Goal: Task Accomplishment & Management: Manage account settings

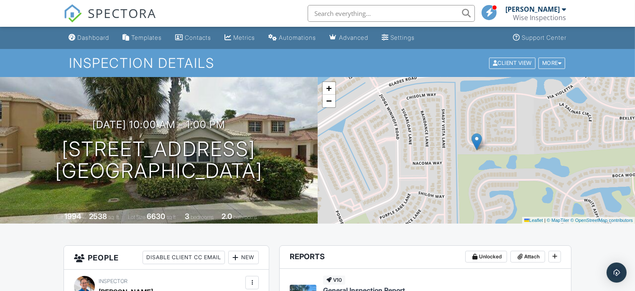
click at [90, 35] on div "Dashboard" at bounding box center [93, 37] width 32 height 7
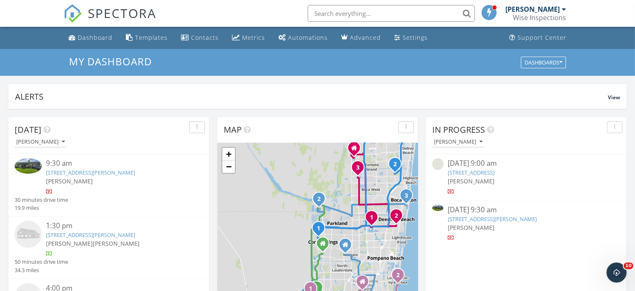
click at [95, 170] on link "3148 Sheridan Ln, Hollywood, FL 33021" at bounding box center [90, 172] width 89 height 8
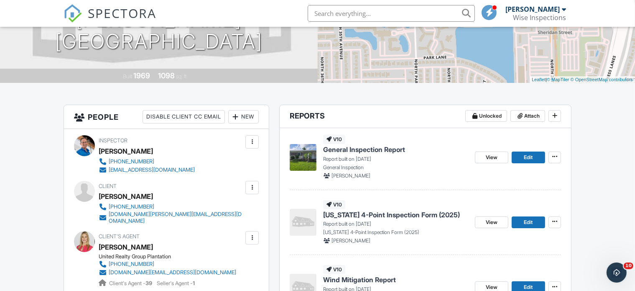
scroll to position [143, 0]
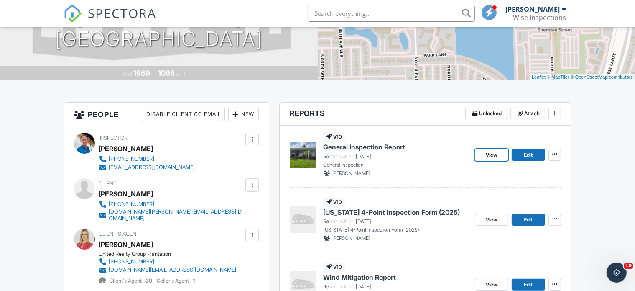
click at [492, 154] on span "View" at bounding box center [492, 155] width 12 height 8
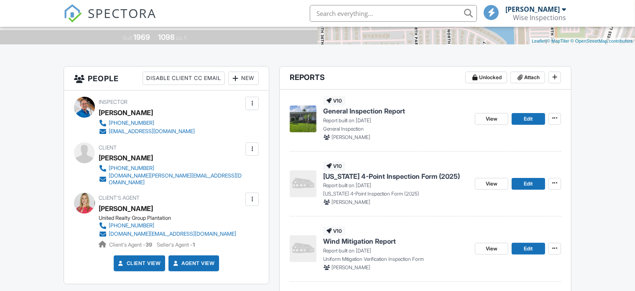
scroll to position [249, 0]
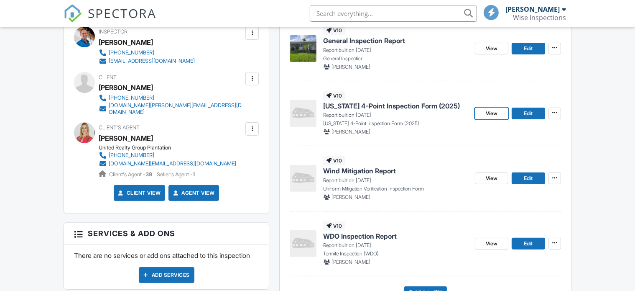
click at [492, 114] on span "View" at bounding box center [492, 113] width 12 height 8
click at [492, 177] on span "View" at bounding box center [492, 178] width 12 height 8
click at [490, 247] on link "View" at bounding box center [491, 243] width 33 height 12
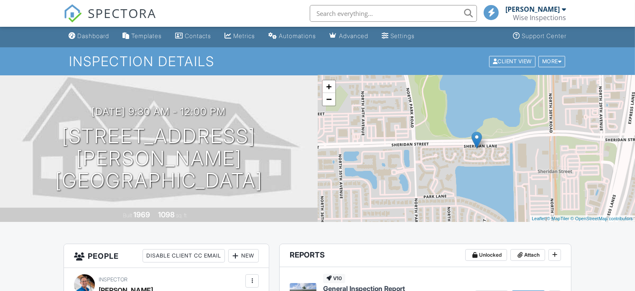
scroll to position [0, 0]
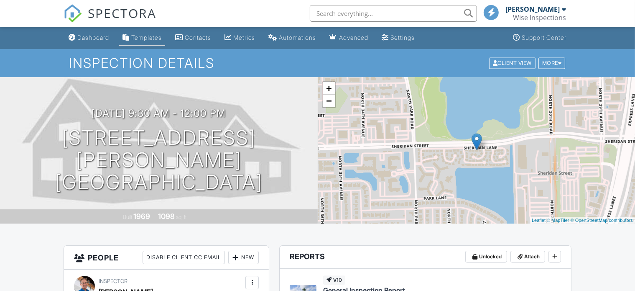
click at [148, 36] on div "Templates" at bounding box center [146, 37] width 31 height 7
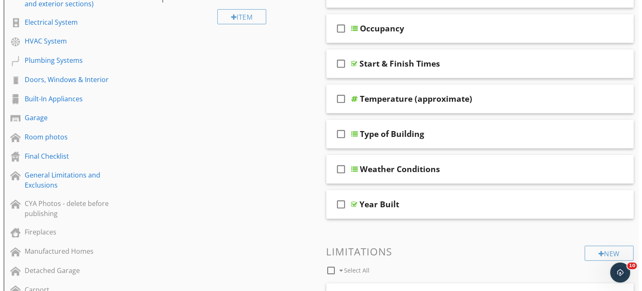
scroll to position [166, 0]
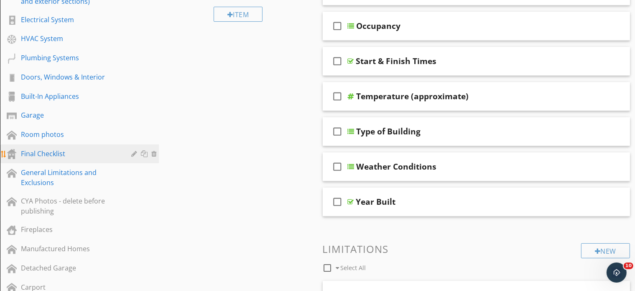
click at [46, 149] on div "Final Checklist" at bounding box center [70, 153] width 98 height 10
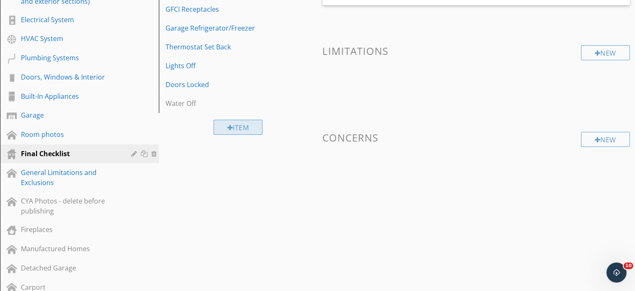
click at [235, 127] on div "Item" at bounding box center [238, 127] width 49 height 15
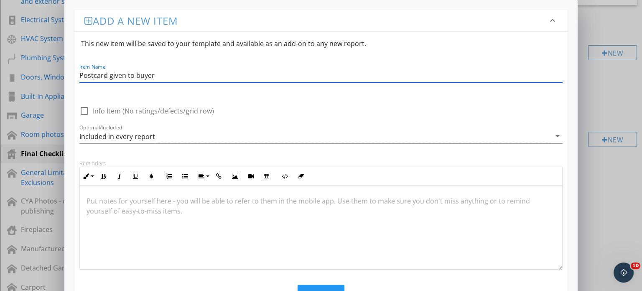
type input "Postcard given to buyer"
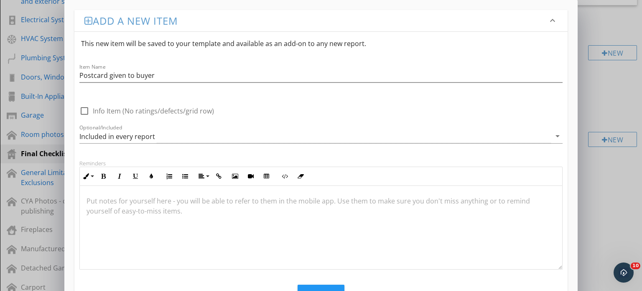
click at [167, 128] on div "Optional/Included Included in every report arrow_drop_down" at bounding box center [321, 137] width 484 height 27
click at [117, 110] on label "Info Item (No ratings/defects/grid row)" at bounding box center [153, 111] width 121 height 8
checkbox input "false"
click at [559, 135] on icon "arrow_drop_down" at bounding box center [558, 136] width 10 height 10
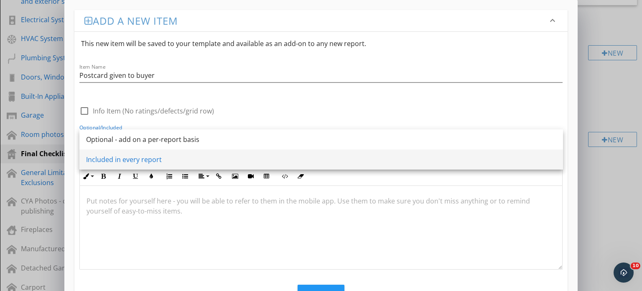
click at [504, 161] on div "Included in every report" at bounding box center [321, 159] width 470 height 10
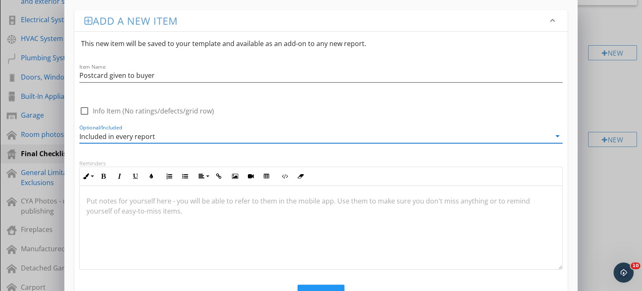
click at [504, 161] on div "Reminders" at bounding box center [321, 163] width 484 height 7
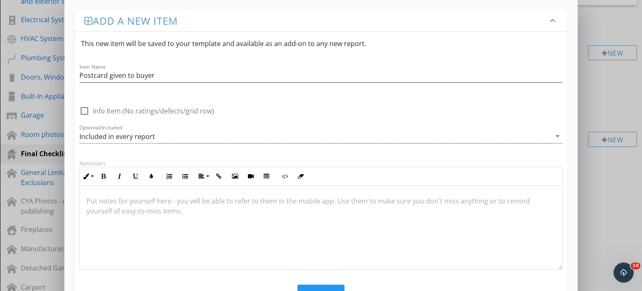
click at [161, 200] on p at bounding box center [321, 201] width 469 height 10
click at [352, 210] on div at bounding box center [321, 228] width 483 height 84
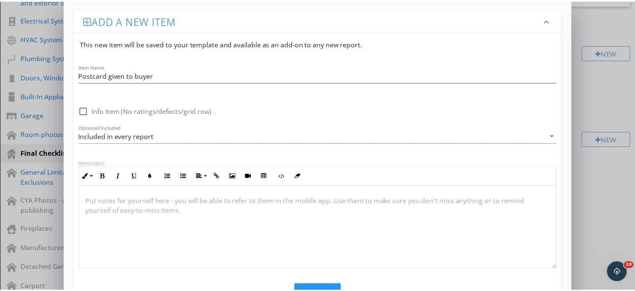
scroll to position [0, 0]
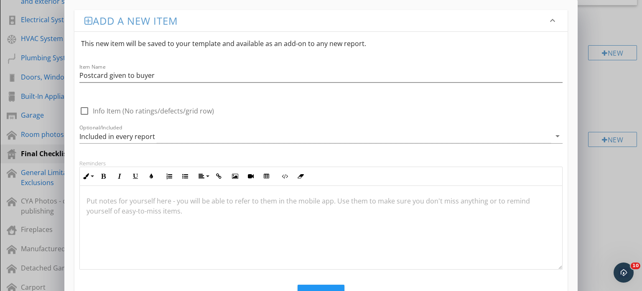
click at [161, 193] on div at bounding box center [321, 228] width 483 height 84
click at [311, 284] on button "Save" at bounding box center [321, 293] width 47 height 18
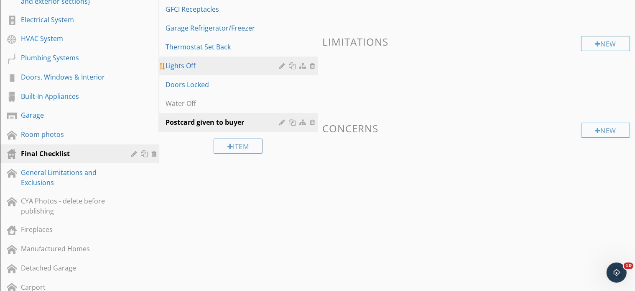
click at [192, 64] on div "Lights Off" at bounding box center [224, 66] width 117 height 10
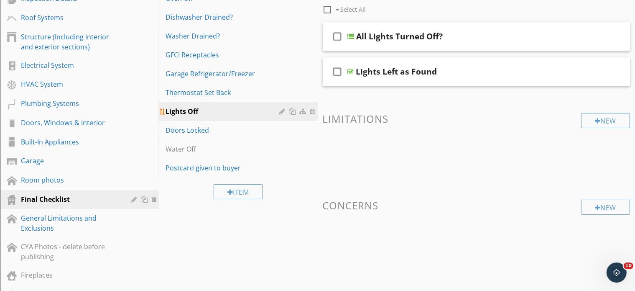
scroll to position [122, 0]
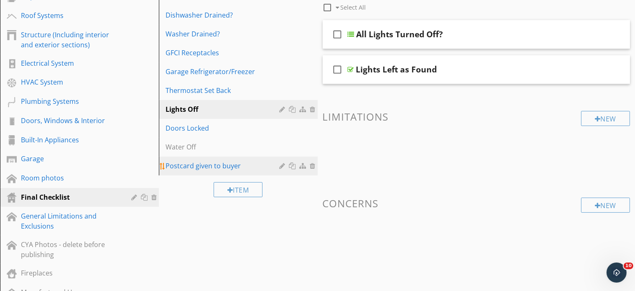
click at [188, 165] on div "Postcard given to buyer" at bounding box center [224, 166] width 117 height 10
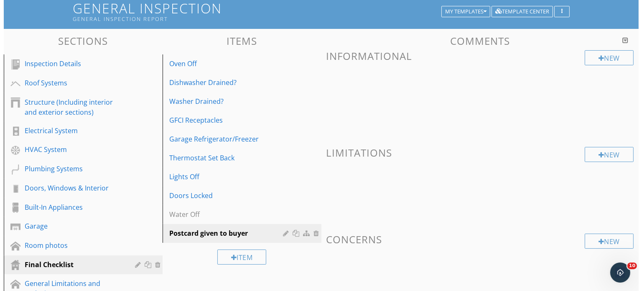
scroll to position [55, 0]
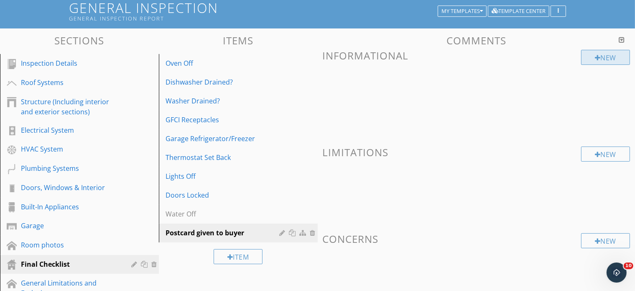
click at [595, 57] on div at bounding box center [598, 57] width 6 height 7
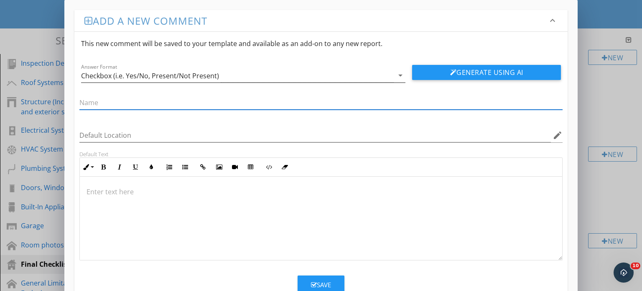
click at [400, 75] on icon "arrow_drop_down" at bounding box center [400, 75] width 10 height 10
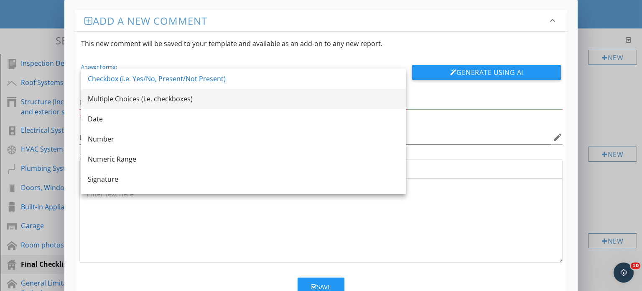
click at [187, 98] on div "Multiple Choices (i.e. checkboxes)" at bounding box center [243, 99] width 311 height 10
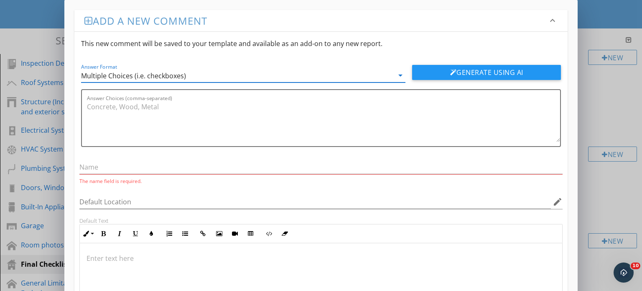
click at [187, 98] on div "Answer Choices (comma-separated)" at bounding box center [324, 118] width 474 height 56
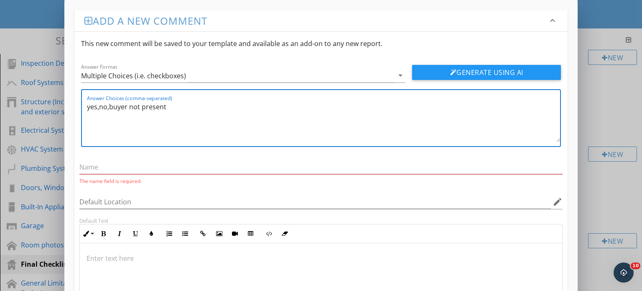
type textarea "yes,no,buyer not present"
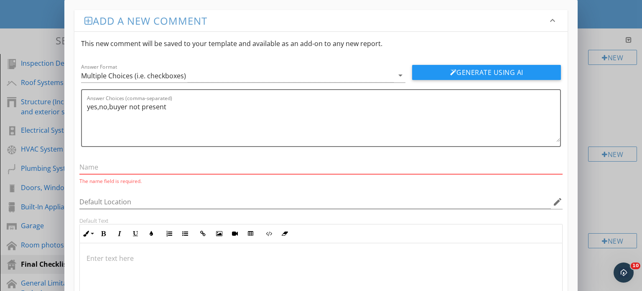
click at [140, 167] on input "text" at bounding box center [321, 167] width 484 height 14
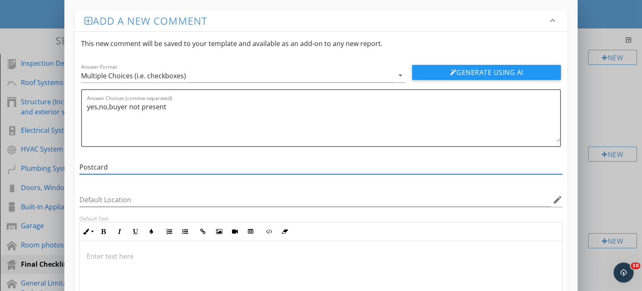
type input "Postcard given to buyer"
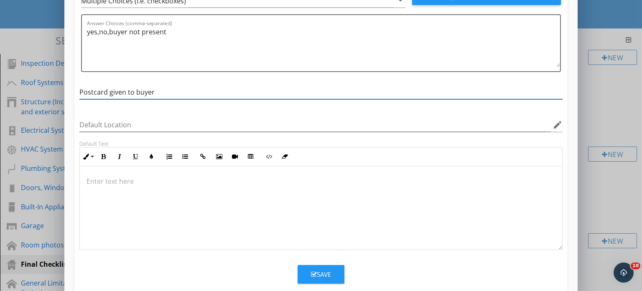
scroll to position [90, 0]
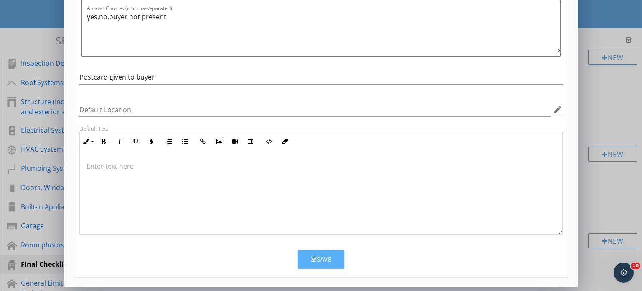
click at [318, 258] on div "Save" at bounding box center [321, 259] width 20 height 10
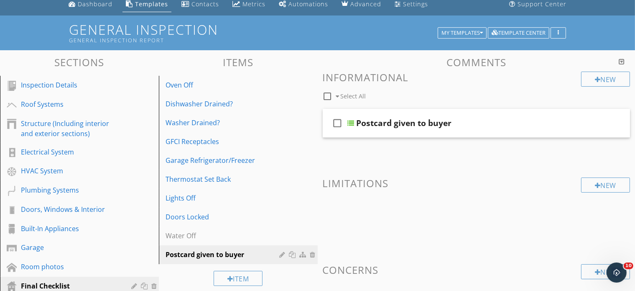
scroll to position [0, 0]
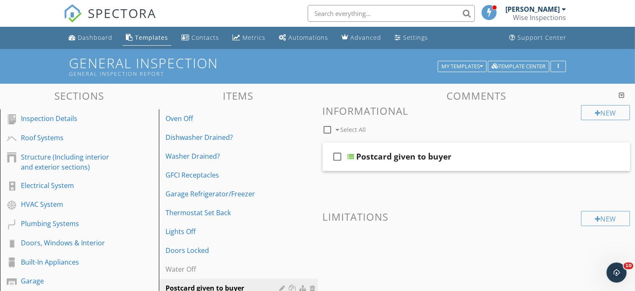
click at [421, 11] on input "text" at bounding box center [391, 13] width 167 height 17
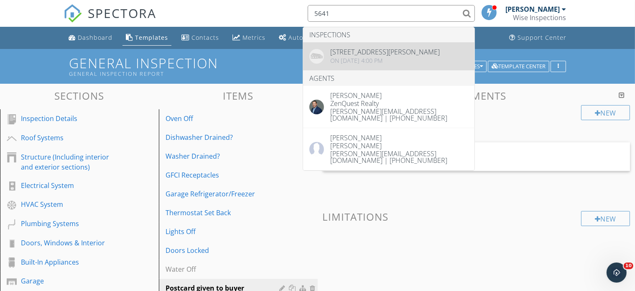
type input "5641"
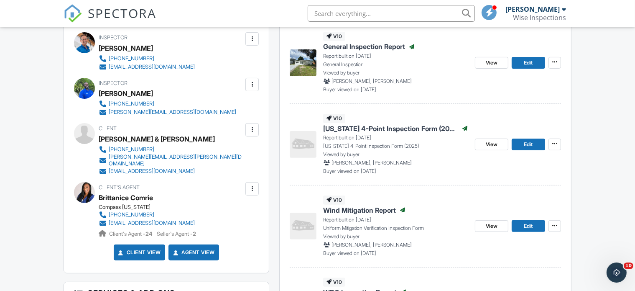
scroll to position [250, 0]
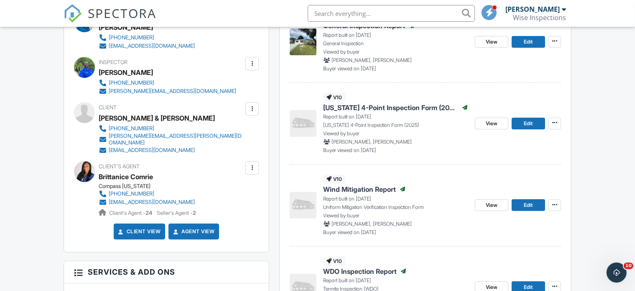
drag, startPoint x: 638, startPoint y: 30, endPoint x: 632, endPoint y: 86, distance: 56.8
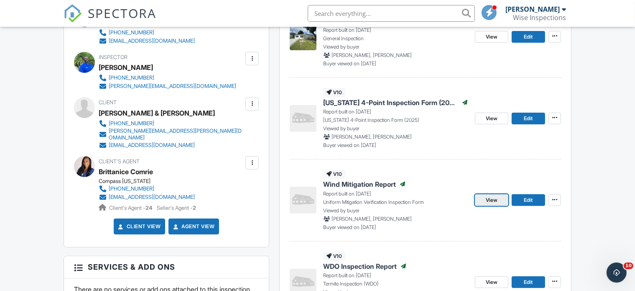
click at [492, 201] on span "View" at bounding box center [492, 200] width 12 height 8
